Goal: Task Accomplishment & Management: Manage account settings

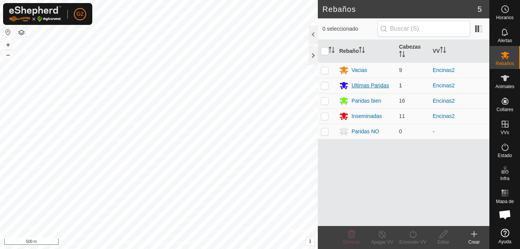
click at [365, 87] on div "Ultimas Paridas" at bounding box center [371, 86] width 38 height 8
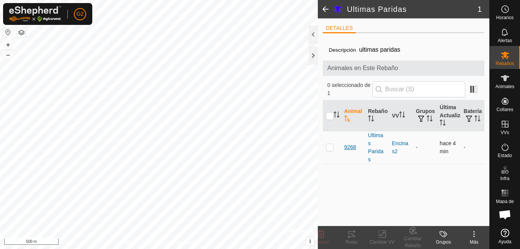
click at [353, 147] on span "9268" at bounding box center [351, 147] width 12 height 8
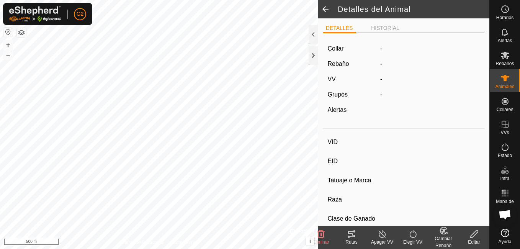
type input "9268"
type input "-"
type input "casina"
type input "-"
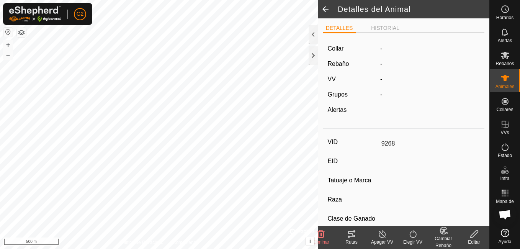
type input "0 kg"
type input "-"
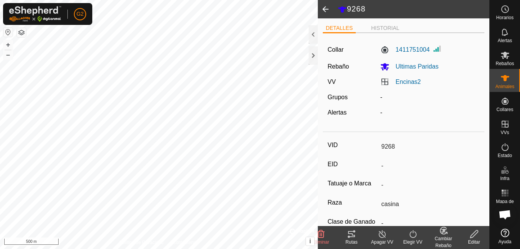
click at [353, 235] on icon at bounding box center [351, 234] width 7 height 6
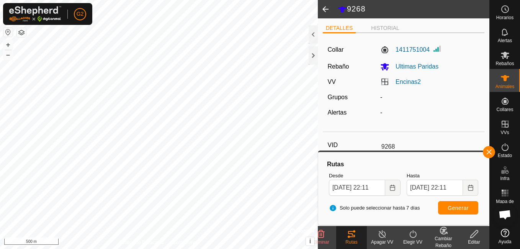
click at [10, 30] on button "button" at bounding box center [7, 32] width 9 height 9
click at [7, 43] on button "+" at bounding box center [7, 44] width 9 height 9
click at [10, 56] on button "–" at bounding box center [7, 54] width 9 height 9
